Goal: Task Accomplishment & Management: Manage account settings

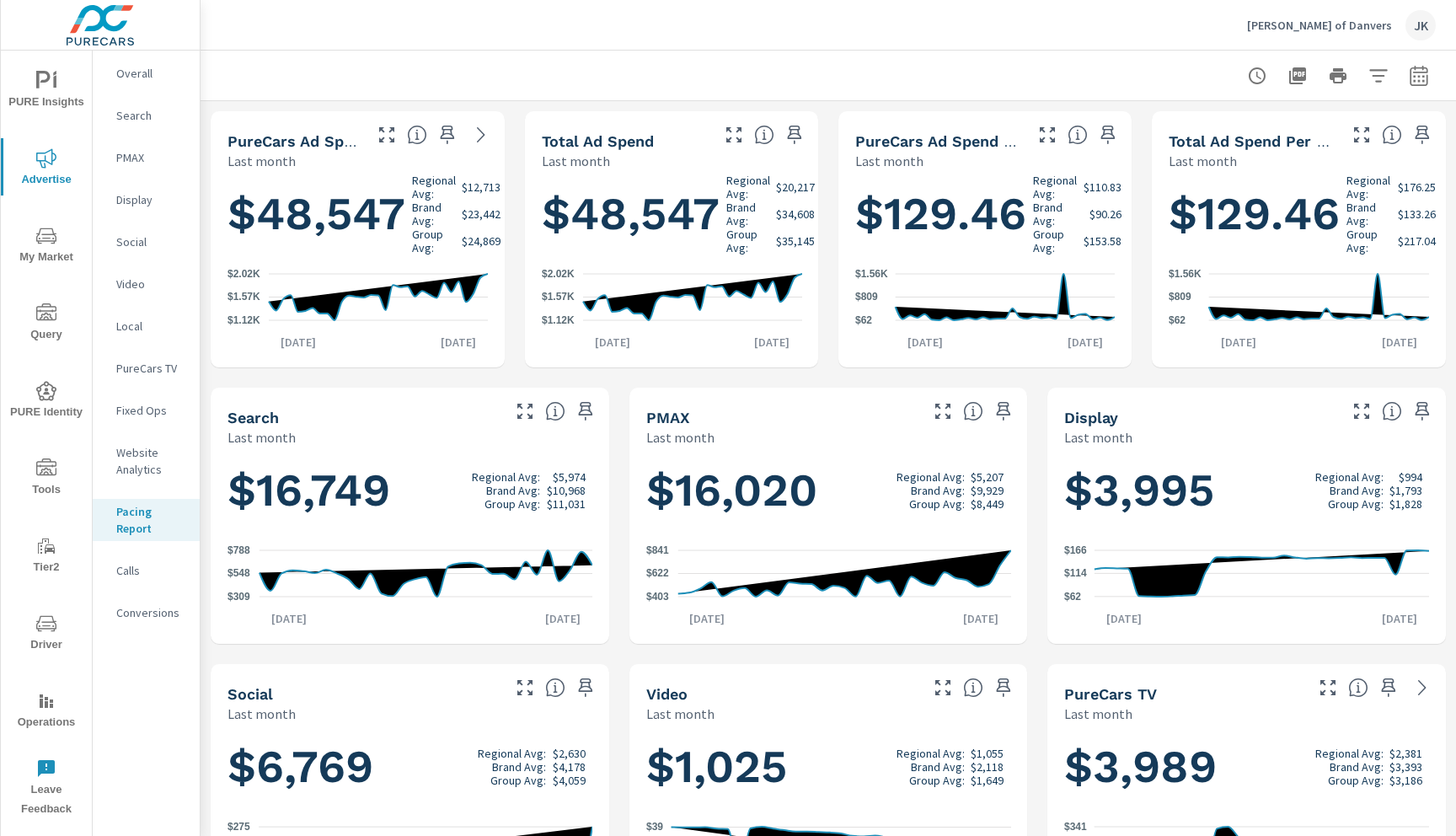
scroll to position [647, 0]
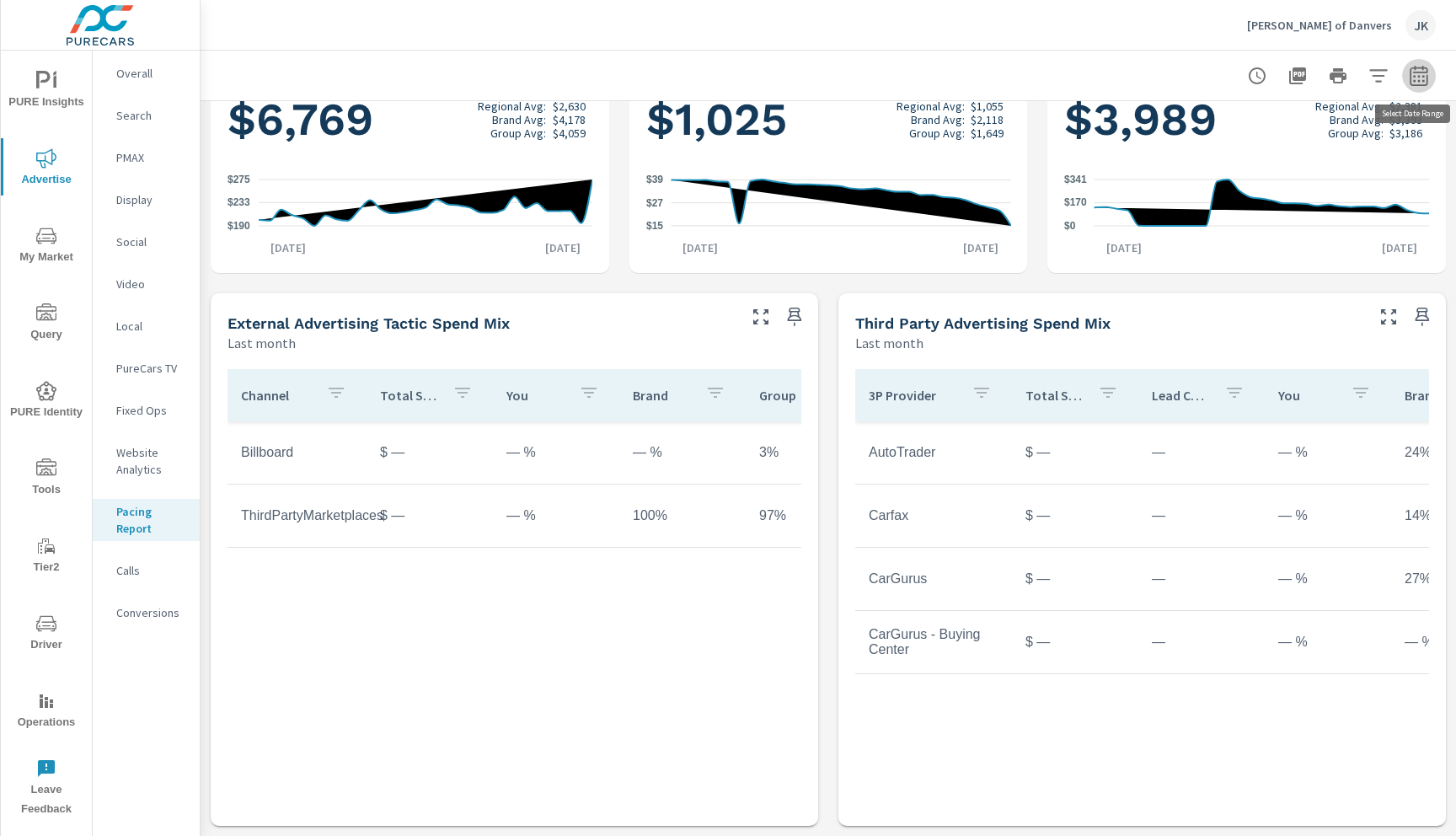
click at [1419, 85] on icon "button" at bounding box center [1418, 75] width 18 height 20
select select "Last month"
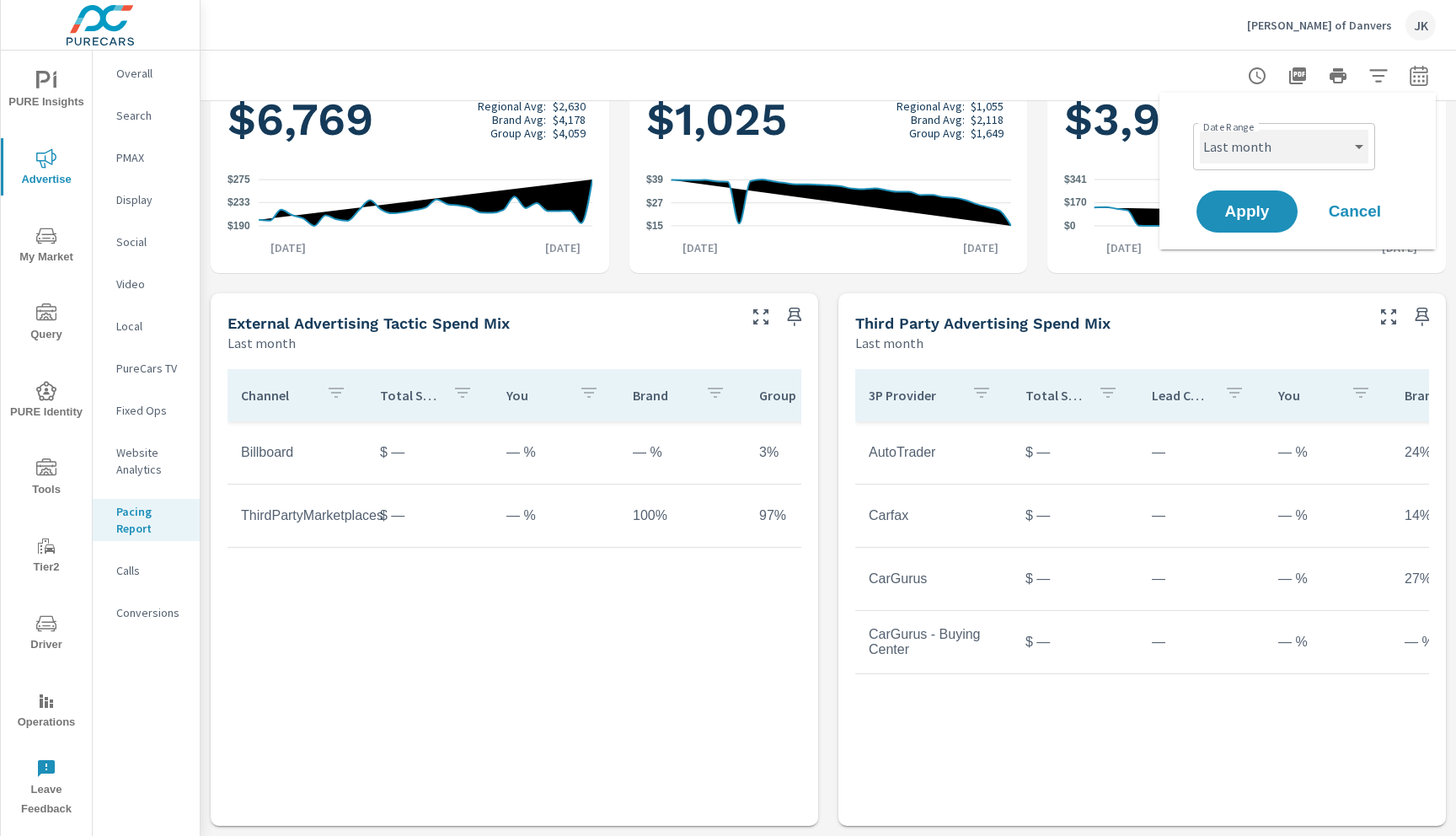
click at [1346, 150] on select "Month to date Last month" at bounding box center [1284, 147] width 168 height 33
click at [1200, 130] on select "Month to date Last month" at bounding box center [1284, 147] width 168 height 33
click at [1246, 225] on button "Apply" at bounding box center [1247, 211] width 104 height 44
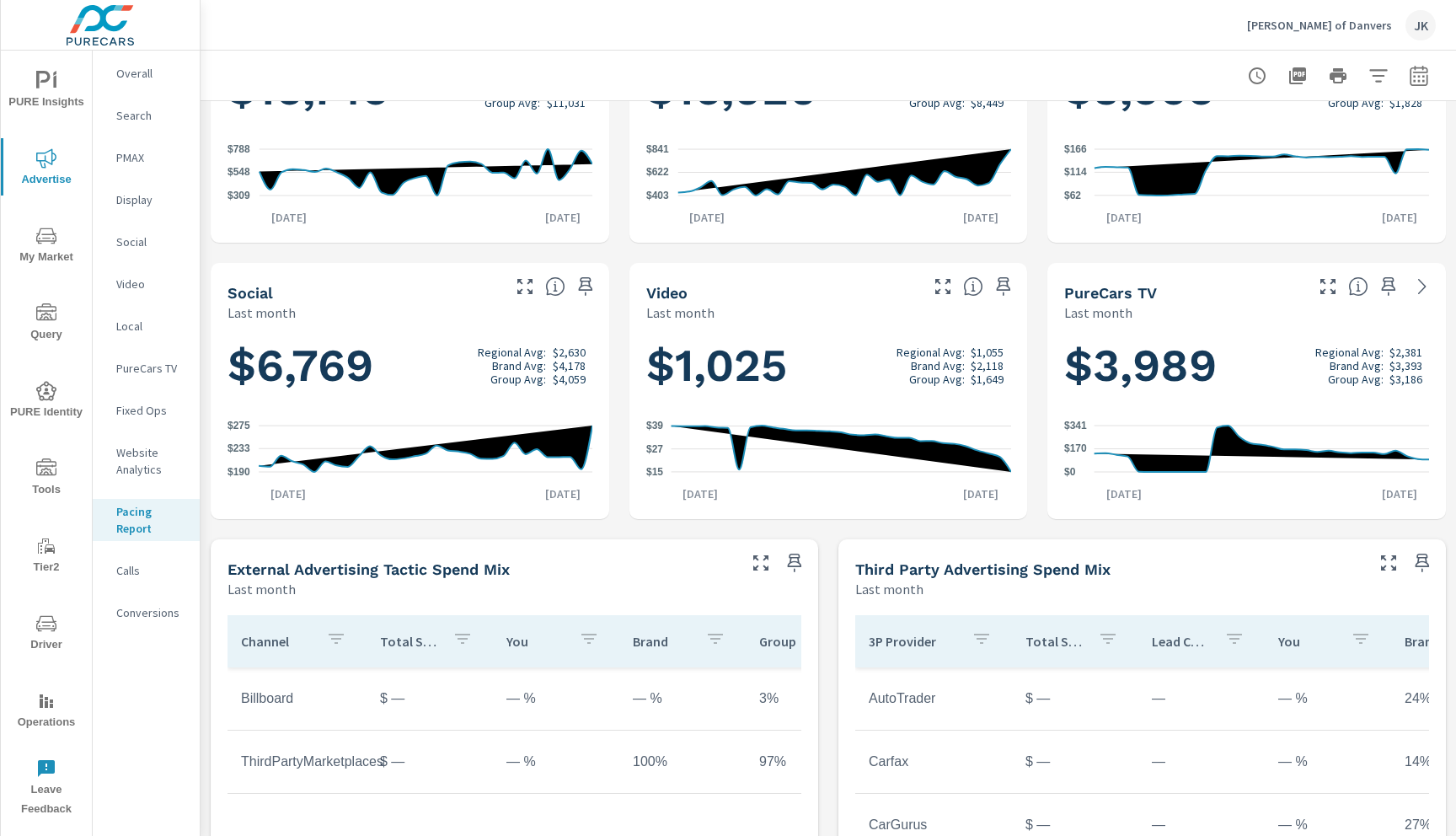
scroll to position [0, 0]
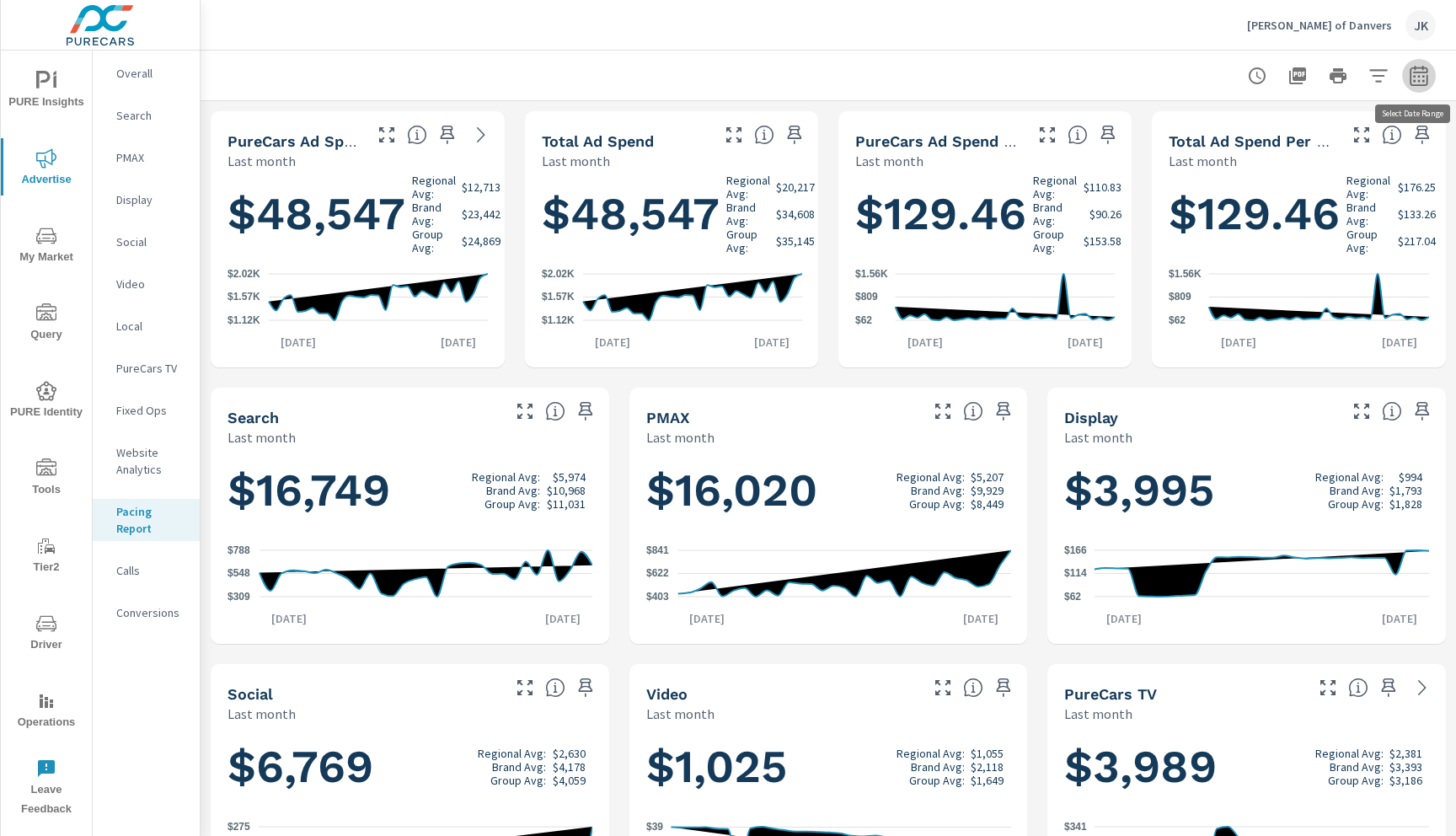
click at [1420, 84] on icon "button" at bounding box center [1418, 75] width 18 height 20
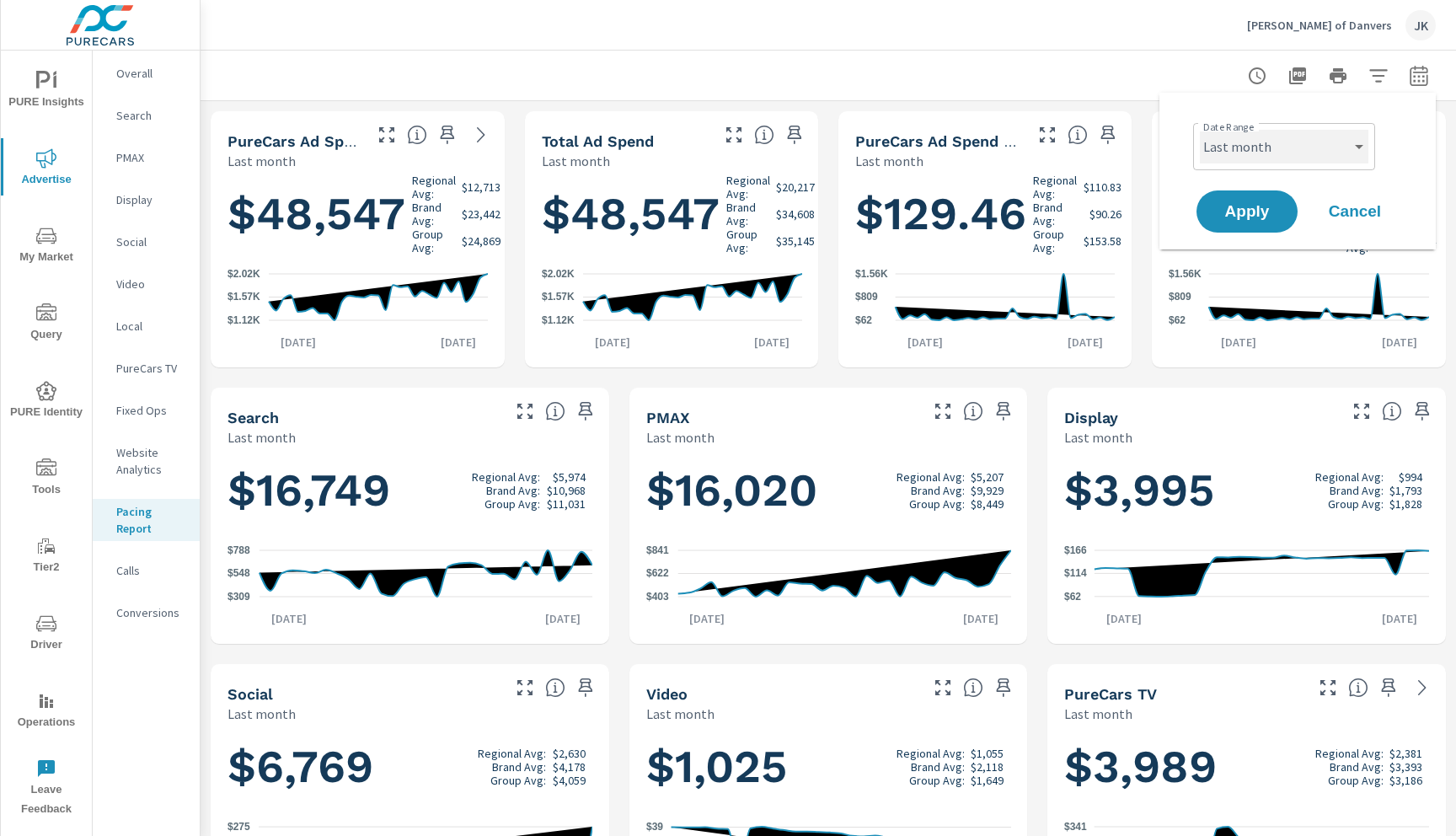
click at [1330, 130] on select "Month to date Last month" at bounding box center [1284, 147] width 168 height 33
click at [1200, 130] on select "Month to date Last month" at bounding box center [1284, 147] width 168 height 33
select select "Month to date"
click at [1255, 188] on div "Apply Cancel" at bounding box center [1301, 211] width 216 height 49
click at [1255, 211] on span "Apply" at bounding box center [1247, 211] width 69 height 16
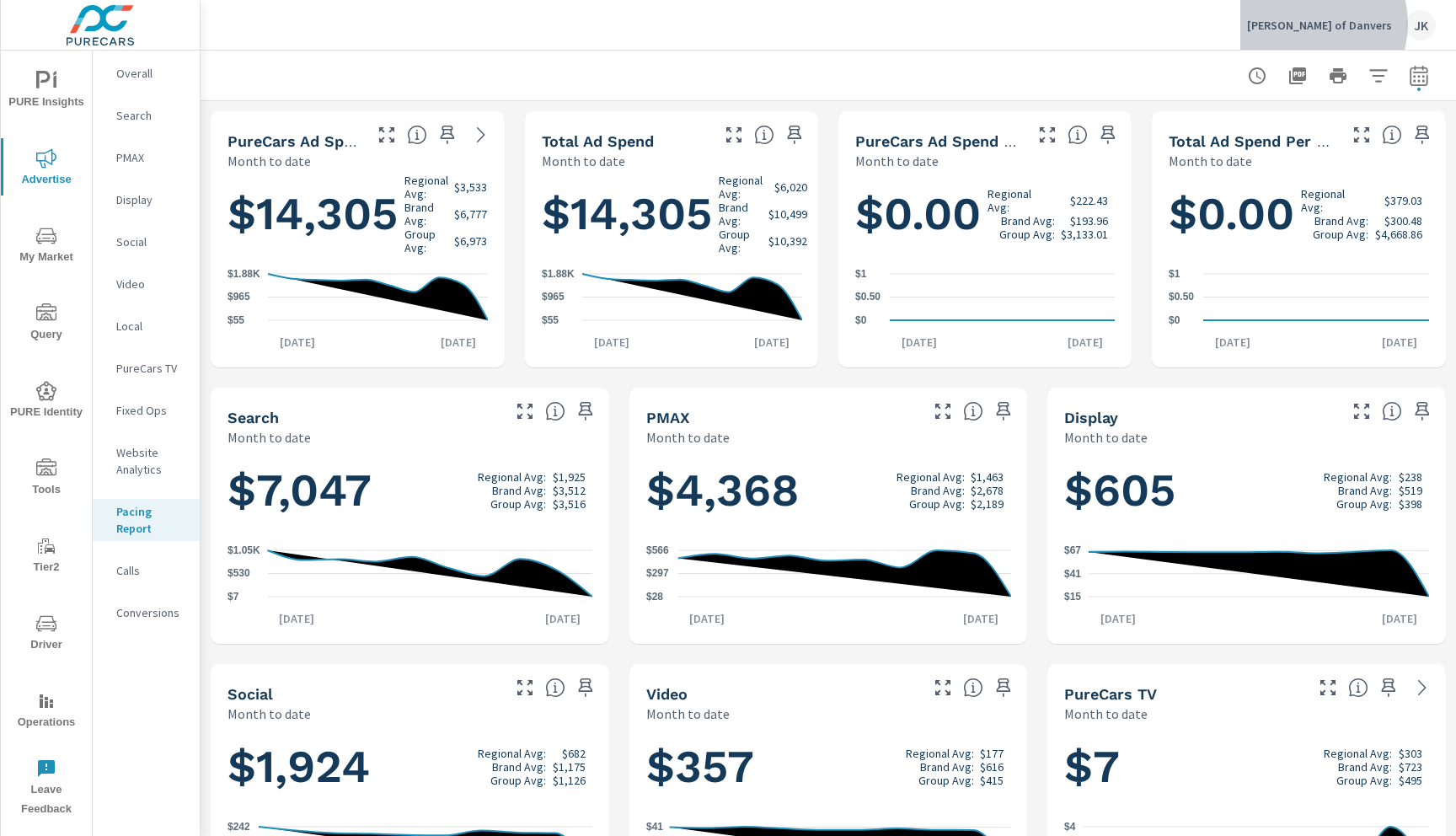
click at [1345, 23] on p "[PERSON_NAME] of Danvers" at bounding box center [1319, 25] width 145 height 15
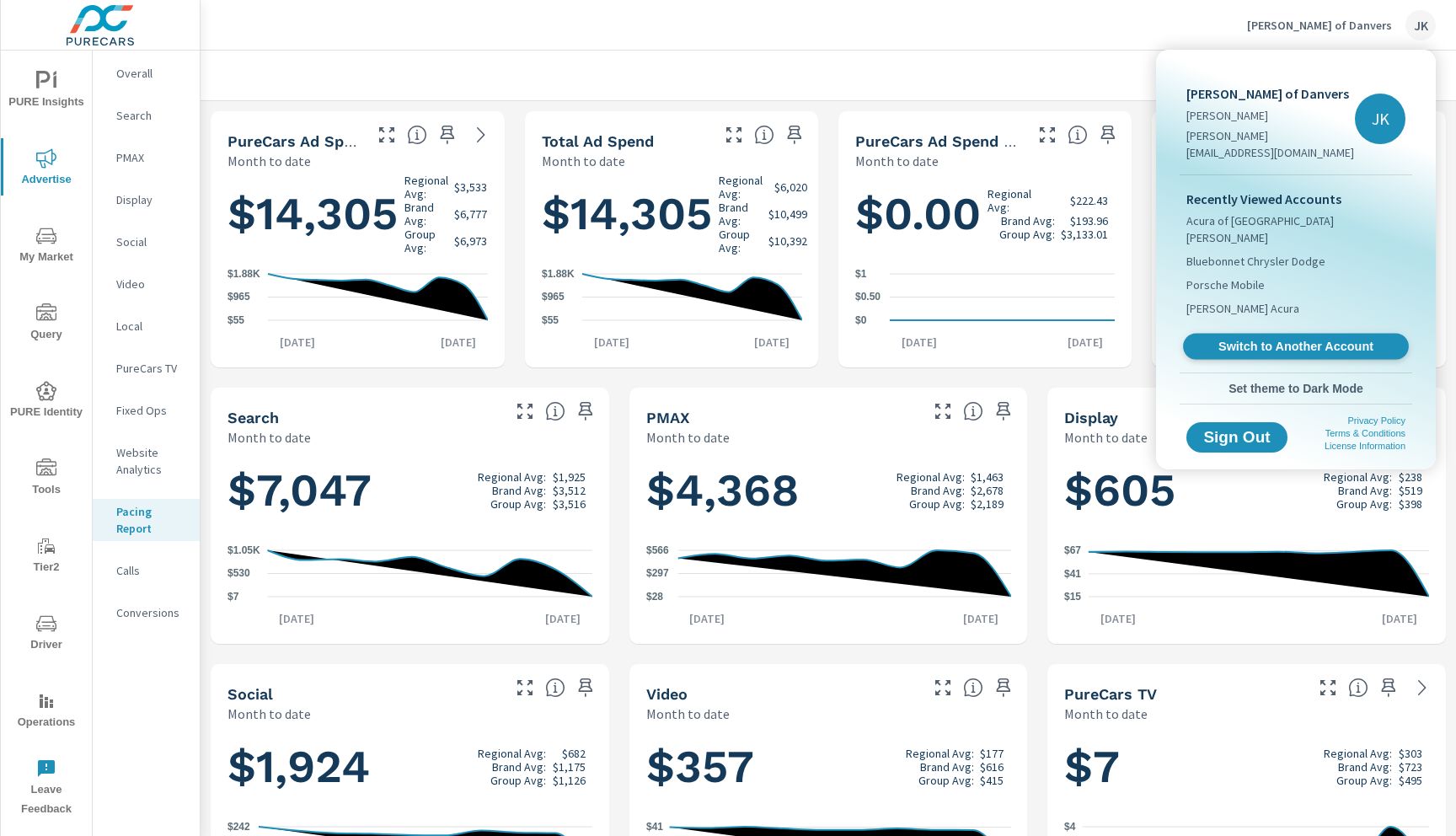
click at [1272, 338] on span "Switch to Another Account" at bounding box center [1295, 346] width 206 height 16
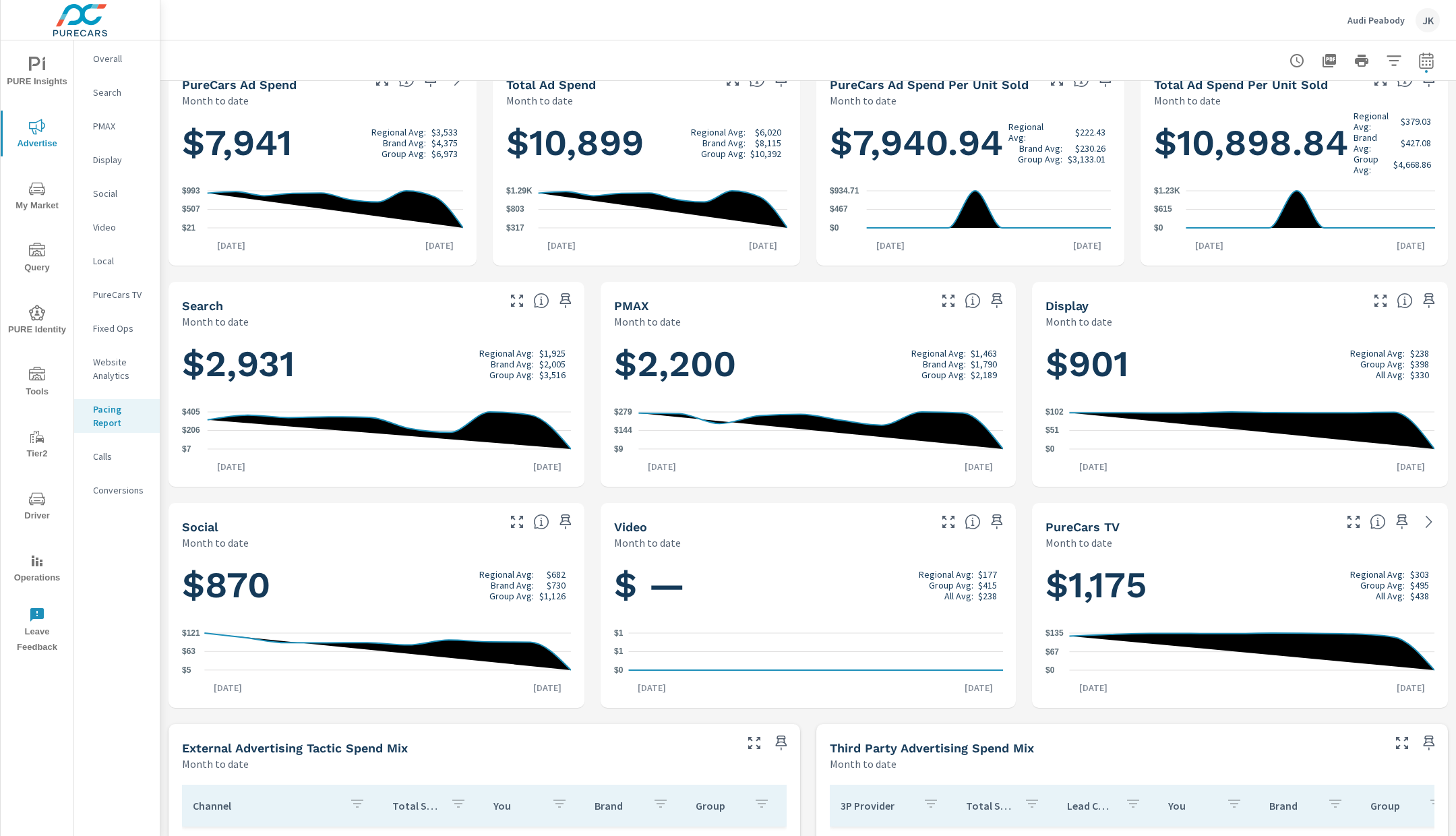
scroll to position [37, 0]
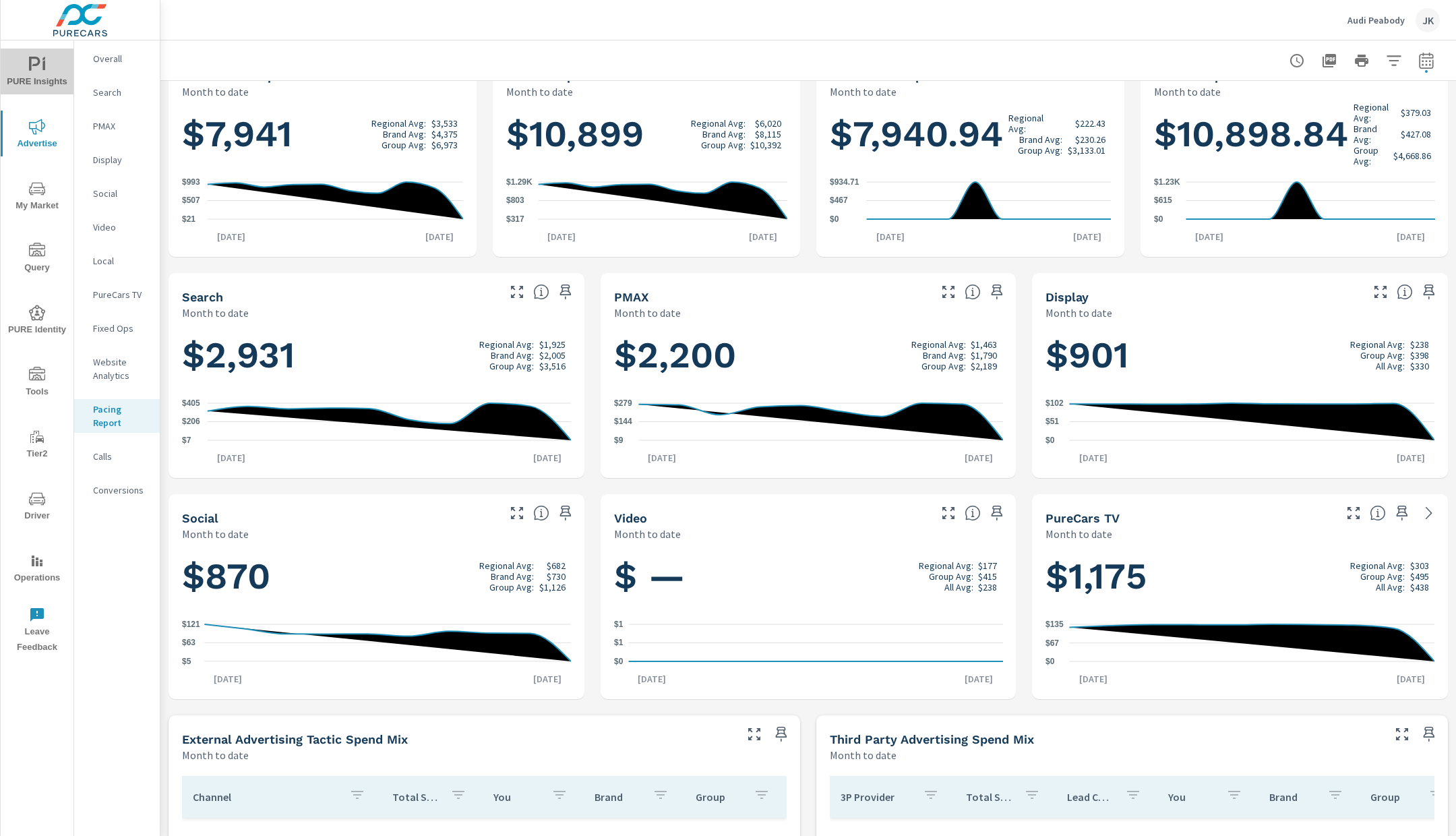
click at [33, 68] on icon "nav menu" at bounding box center [37, 65] width 16 height 16
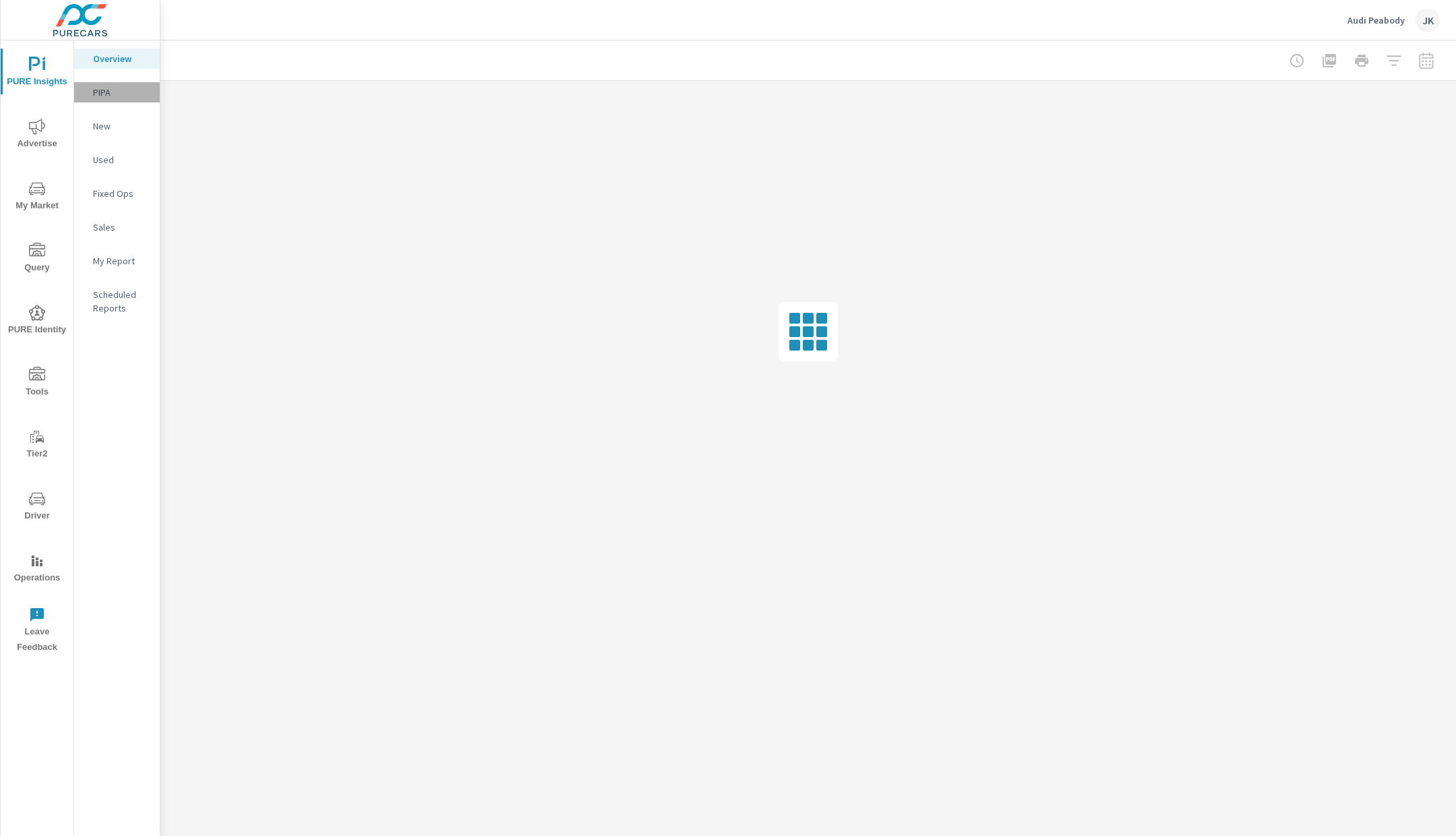
click at [118, 94] on p "PIPA" at bounding box center [120, 92] width 56 height 13
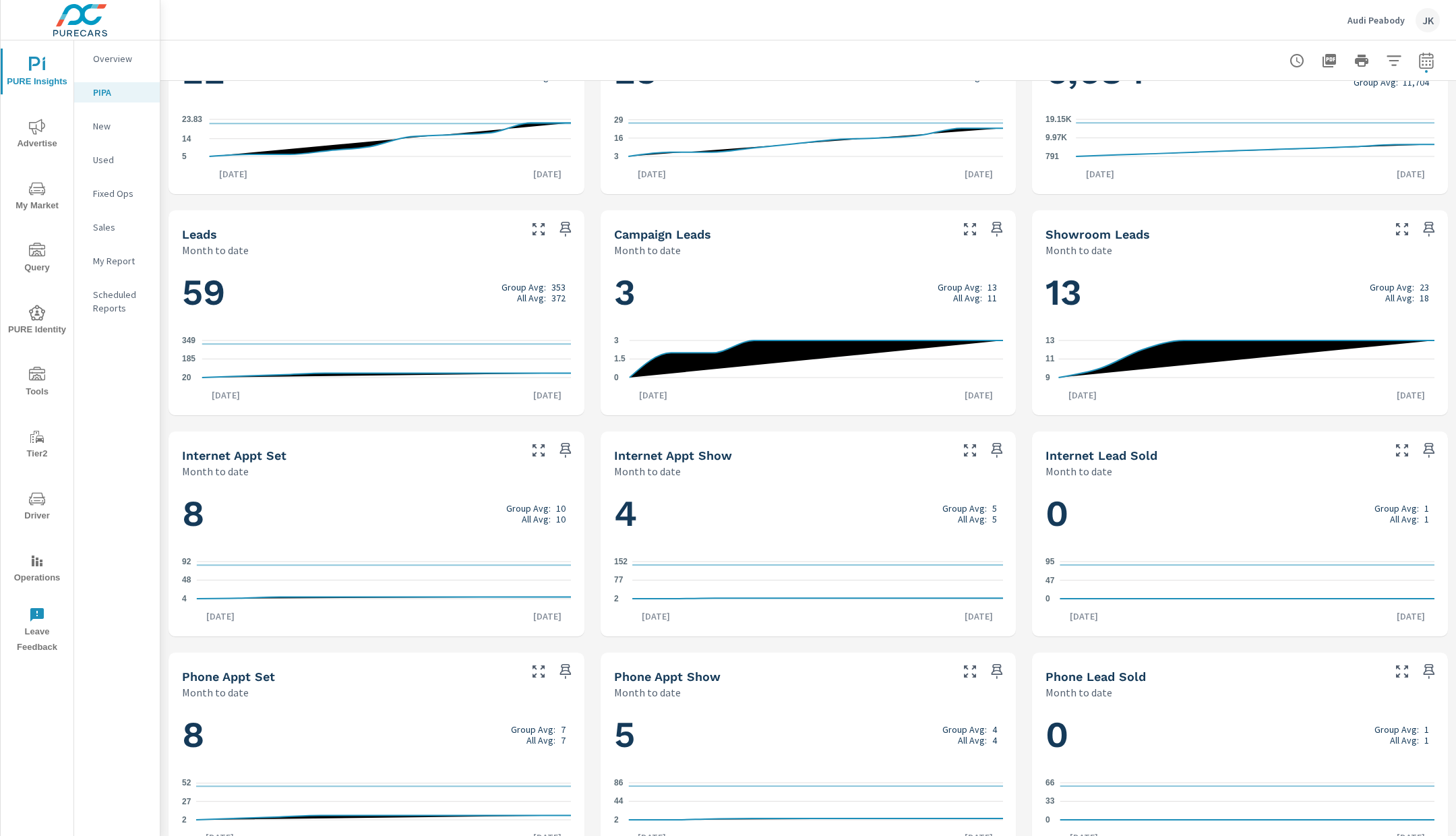
scroll to position [572, 0]
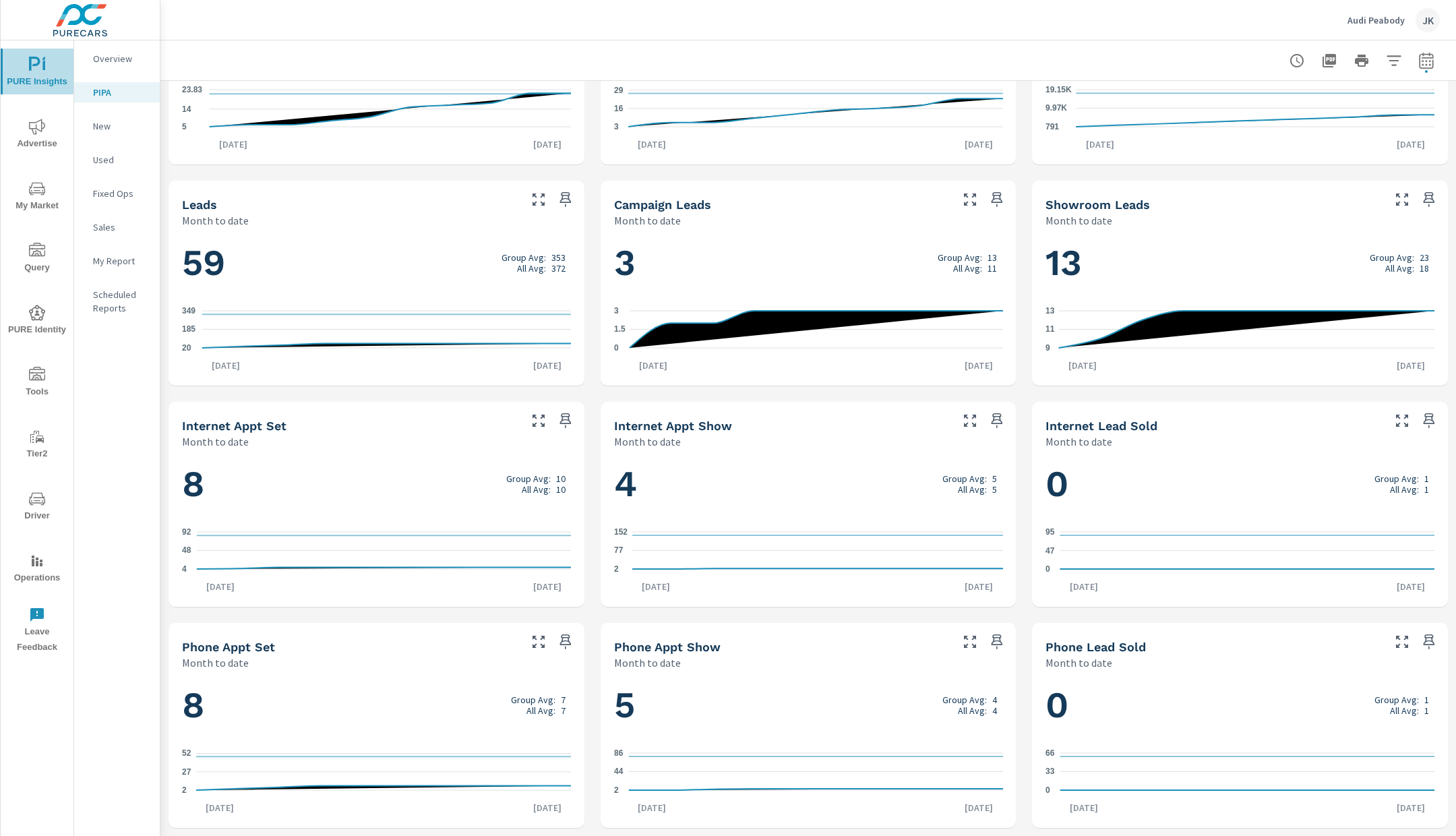
click at [31, 70] on icon "nav menu" at bounding box center [37, 65] width 16 height 16
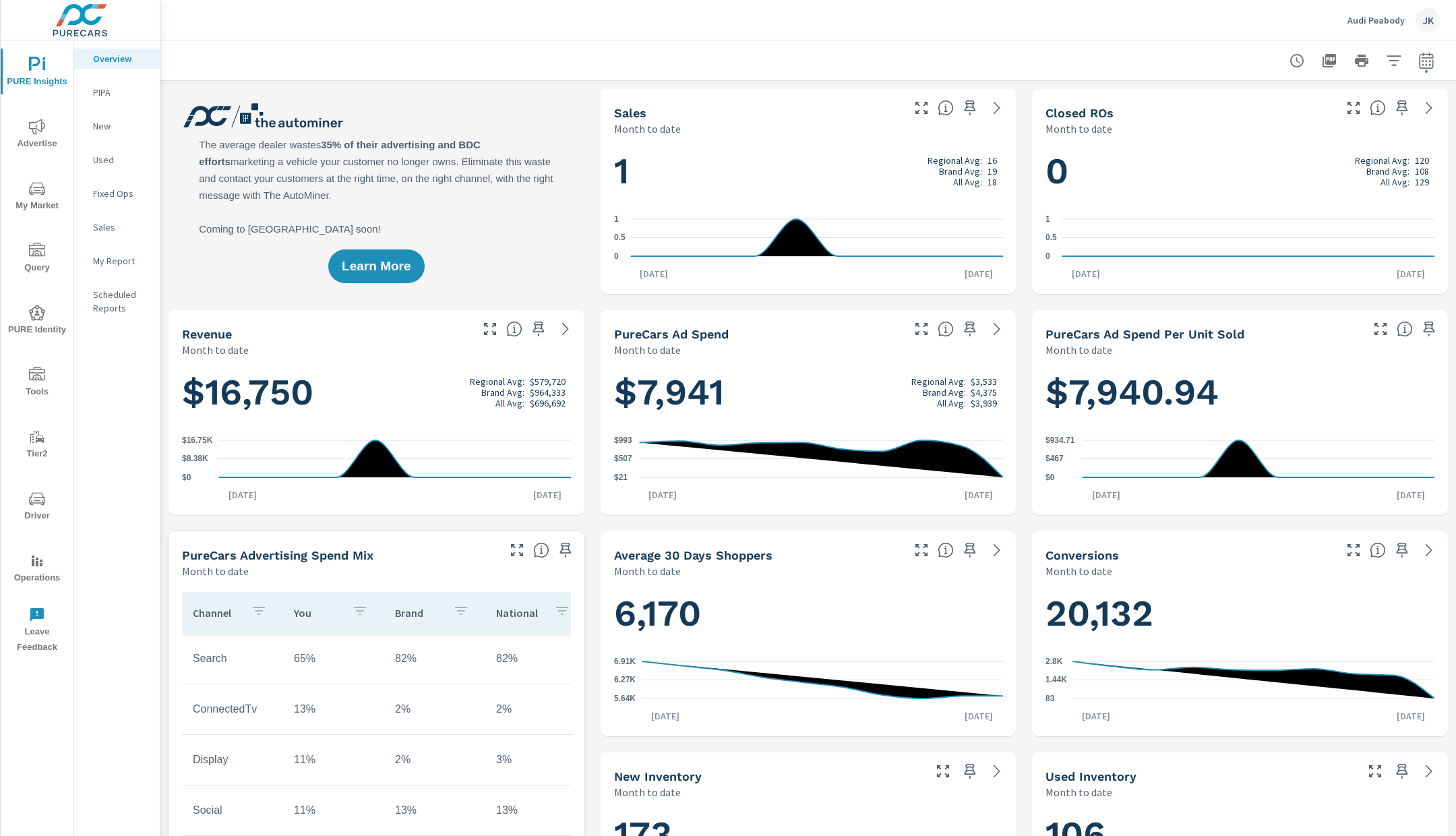
click at [127, 87] on p "PIPA" at bounding box center [120, 92] width 56 height 13
